Goal: Task Accomplishment & Management: Use online tool/utility

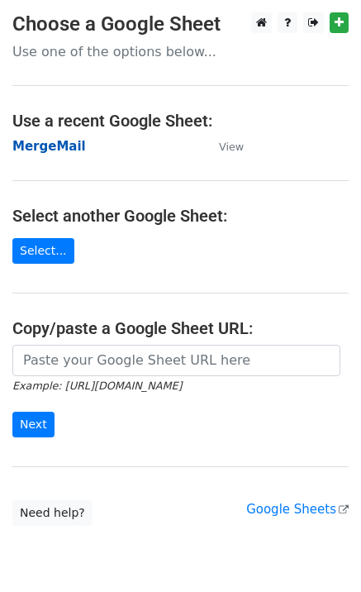
click at [44, 152] on strong "MergeMail" at bounding box center [49, 146] width 74 height 15
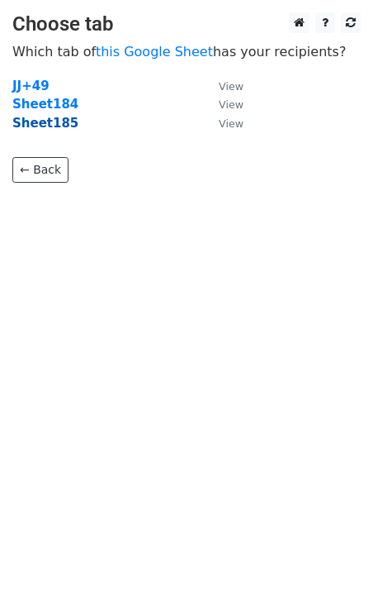
click at [46, 126] on strong "Sheet185" at bounding box center [45, 123] width 66 height 15
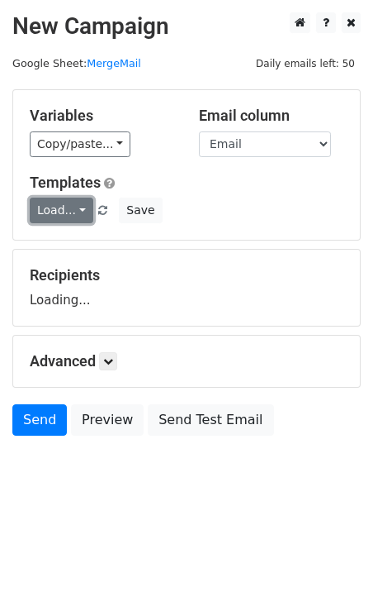
click at [49, 210] on link "Load..." at bounding box center [62, 210] width 64 height 26
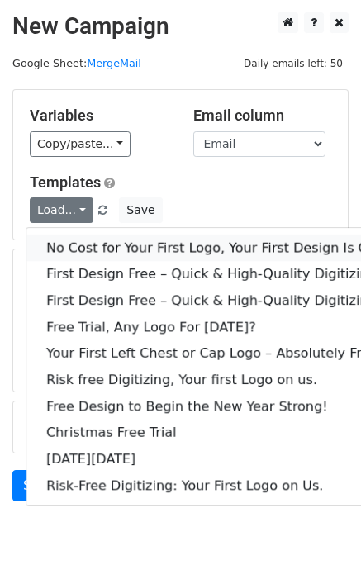
click at [86, 251] on link "No Cost for Your First Logo, Your First Design Is On Us!" at bounding box center [224, 248] width 397 height 26
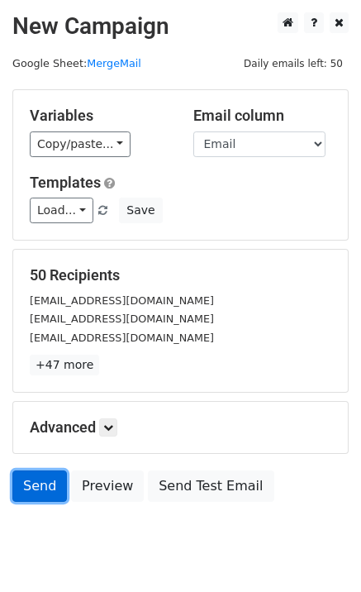
click at [40, 498] on link "Send" at bounding box center [39, 485] width 55 height 31
